Goal: Book appointment/travel/reservation

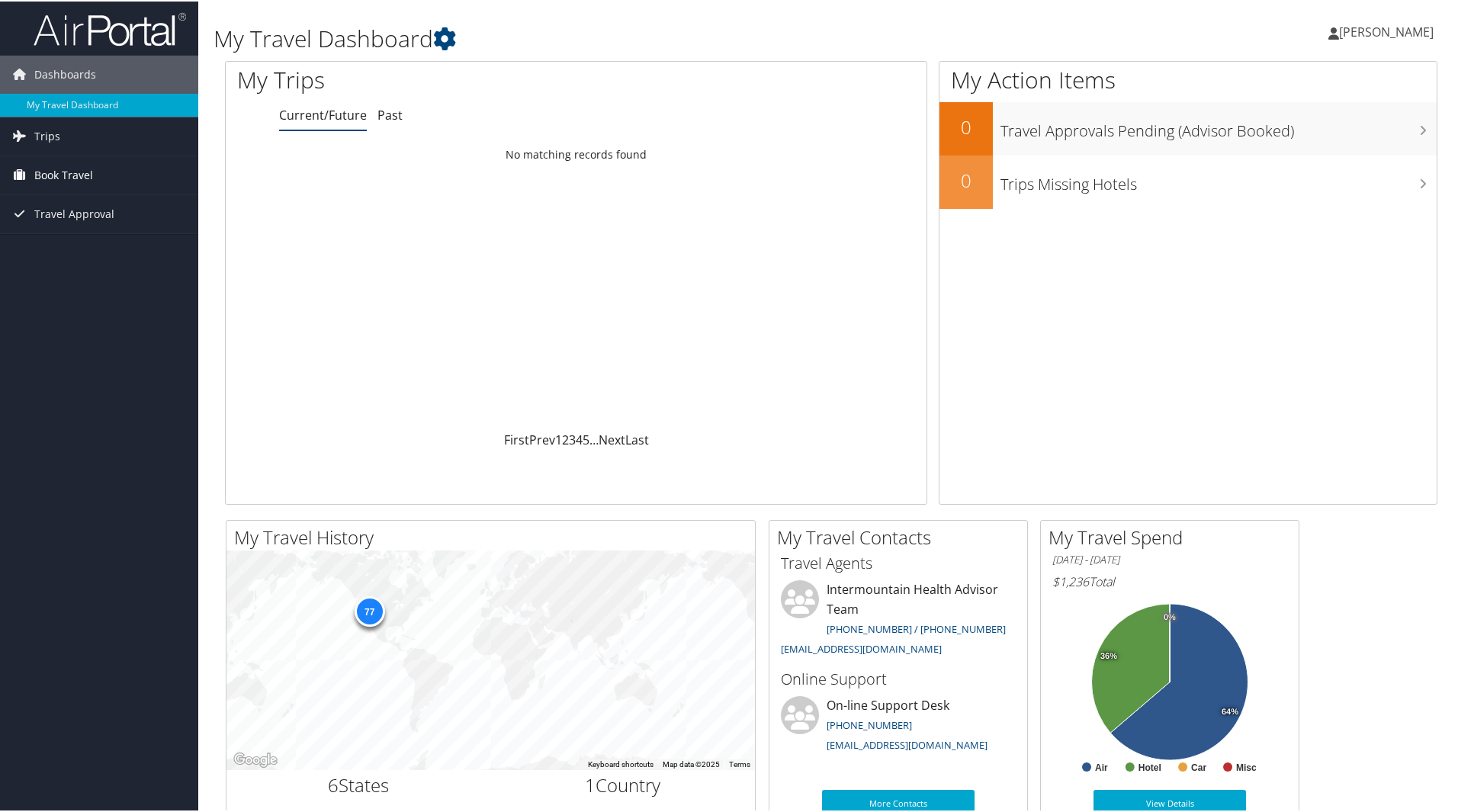
click at [77, 169] on span "Book Travel" at bounding box center [64, 174] width 58 height 38
click at [64, 130] on link "Trips" at bounding box center [99, 135] width 198 height 38
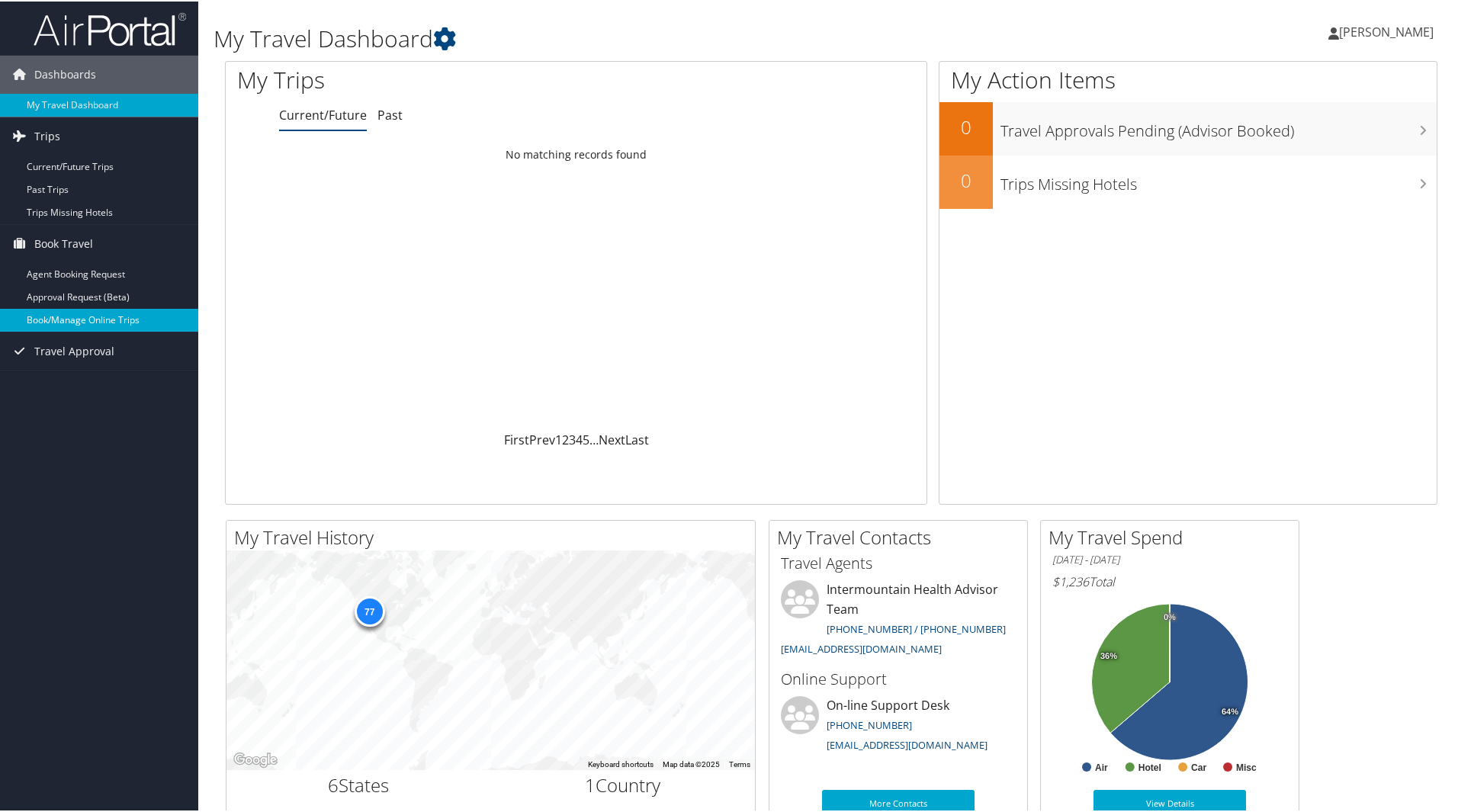
click at [87, 313] on link "Book/Manage Online Trips" at bounding box center [99, 318] width 198 height 23
click at [90, 319] on link "Book/Manage Online Trips" at bounding box center [99, 318] width 198 height 23
